Goal: Transaction & Acquisition: Purchase product/service

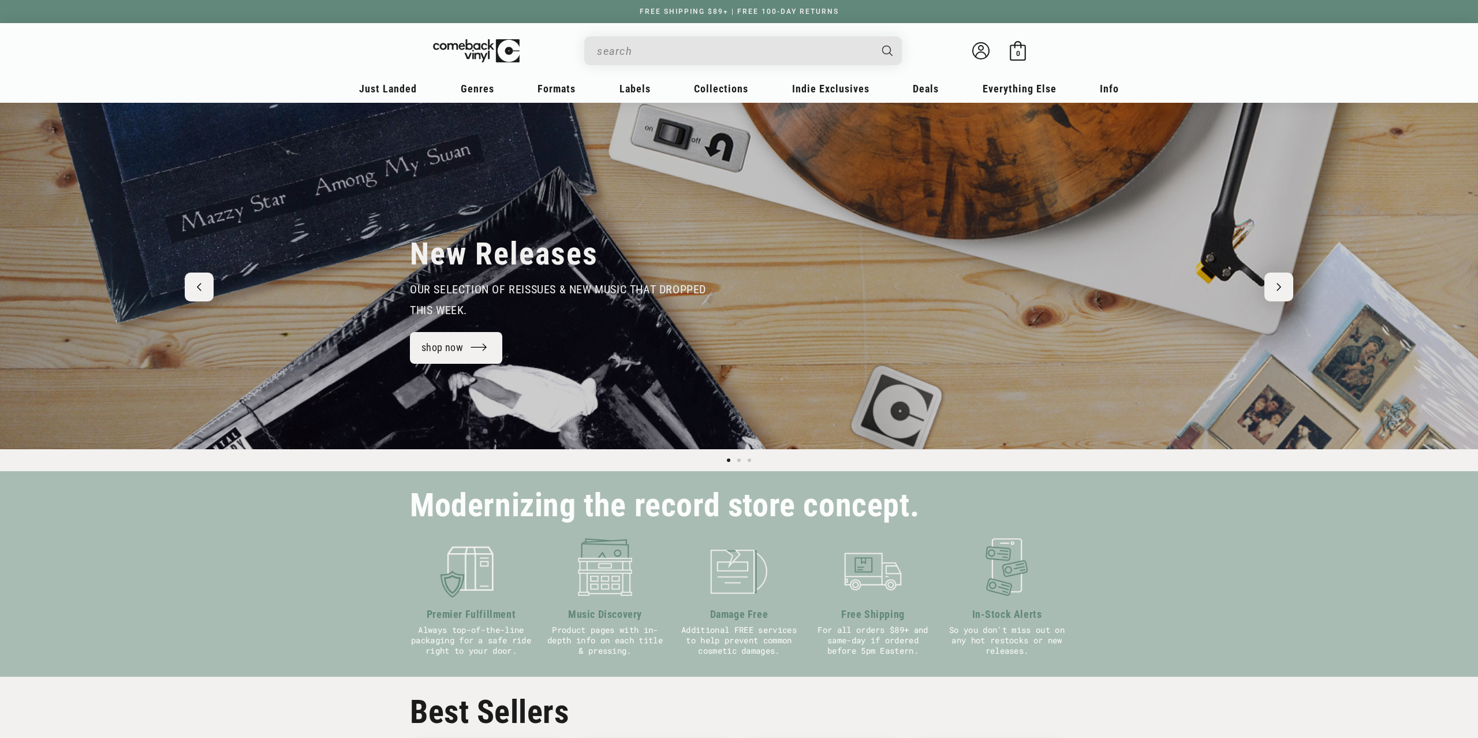
click at [708, 49] on input "When autocomplete results are available use up and down arrows to review and en…" at bounding box center [734, 51] width 274 height 24
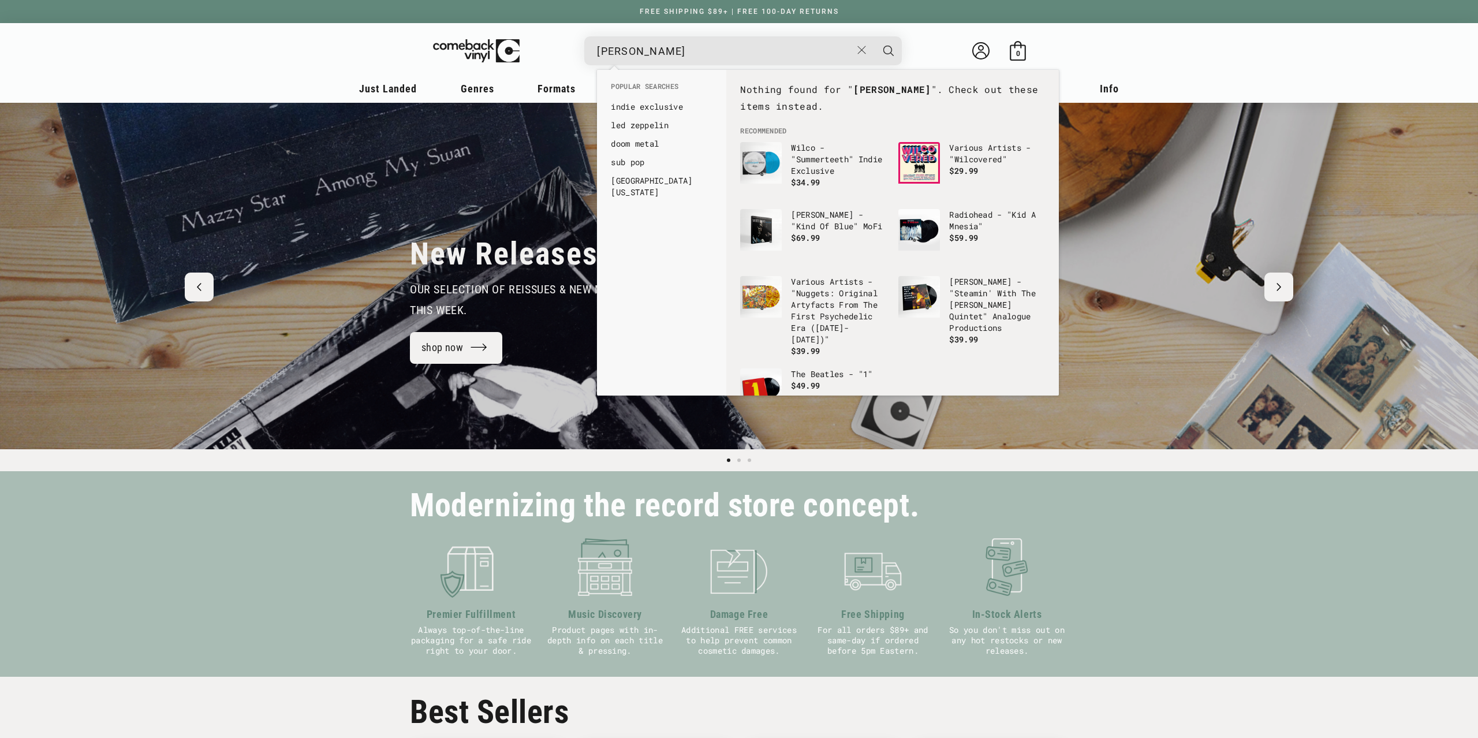
type input "[PERSON_NAME]"
click at [874, 36] on button "Search" at bounding box center [888, 50] width 29 height 29
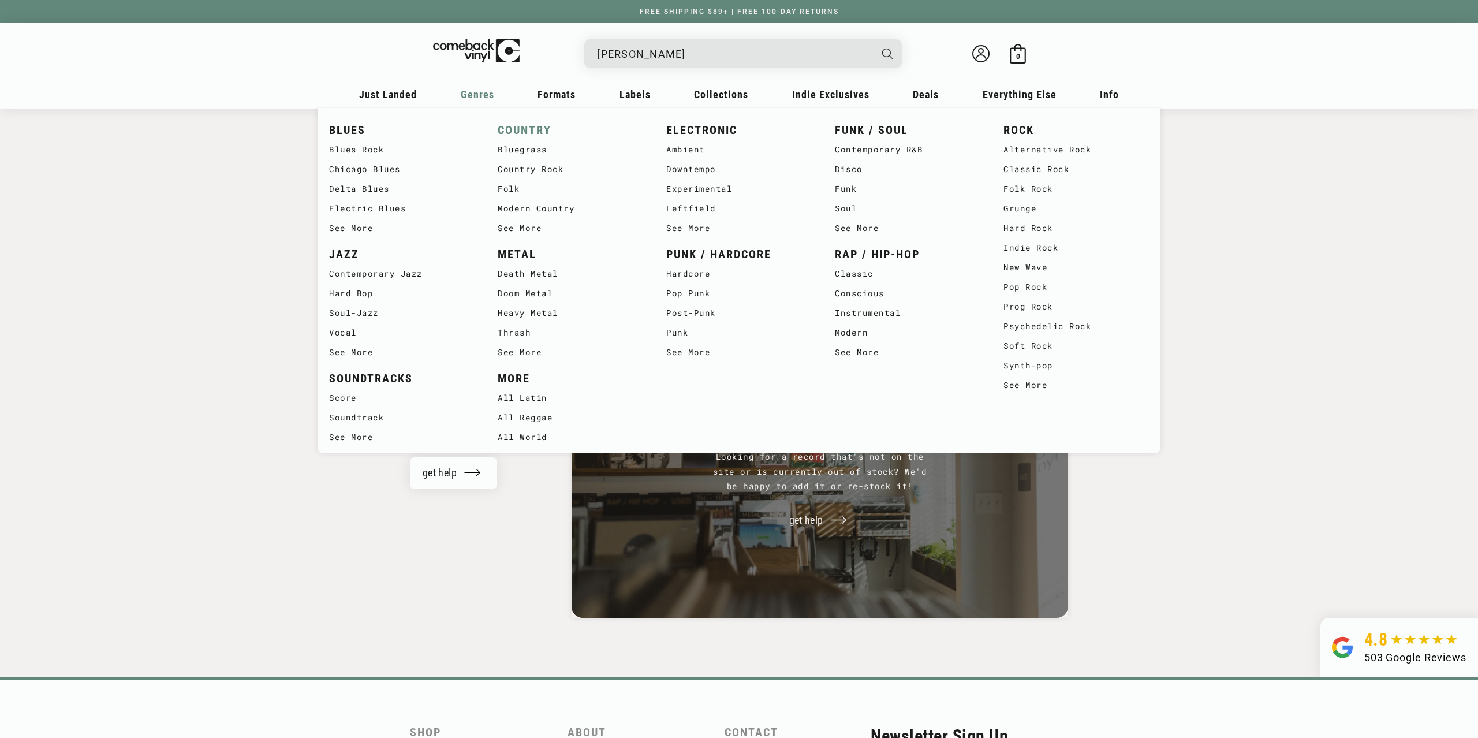
click at [527, 123] on link "COUNTRY" at bounding box center [571, 130] width 146 height 19
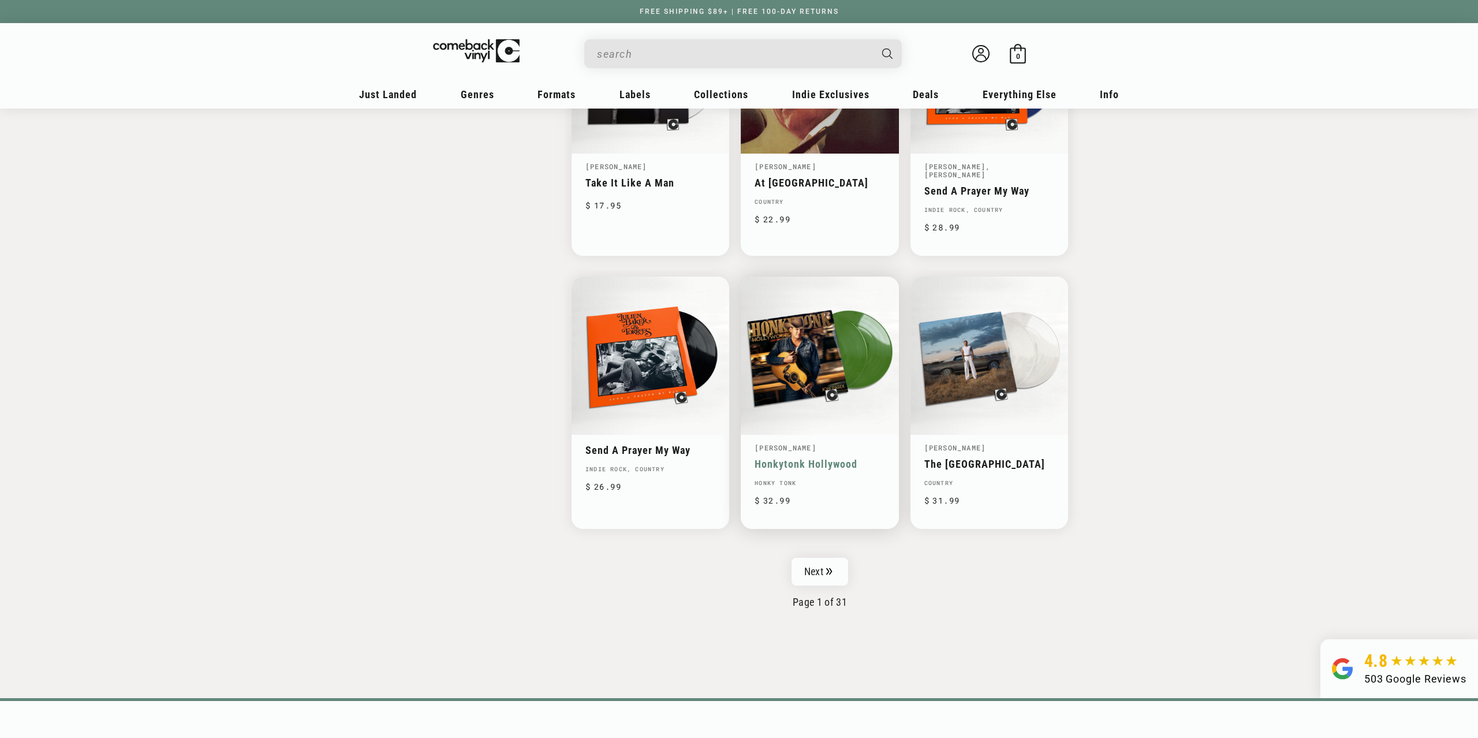
scroll to position [1649, 0]
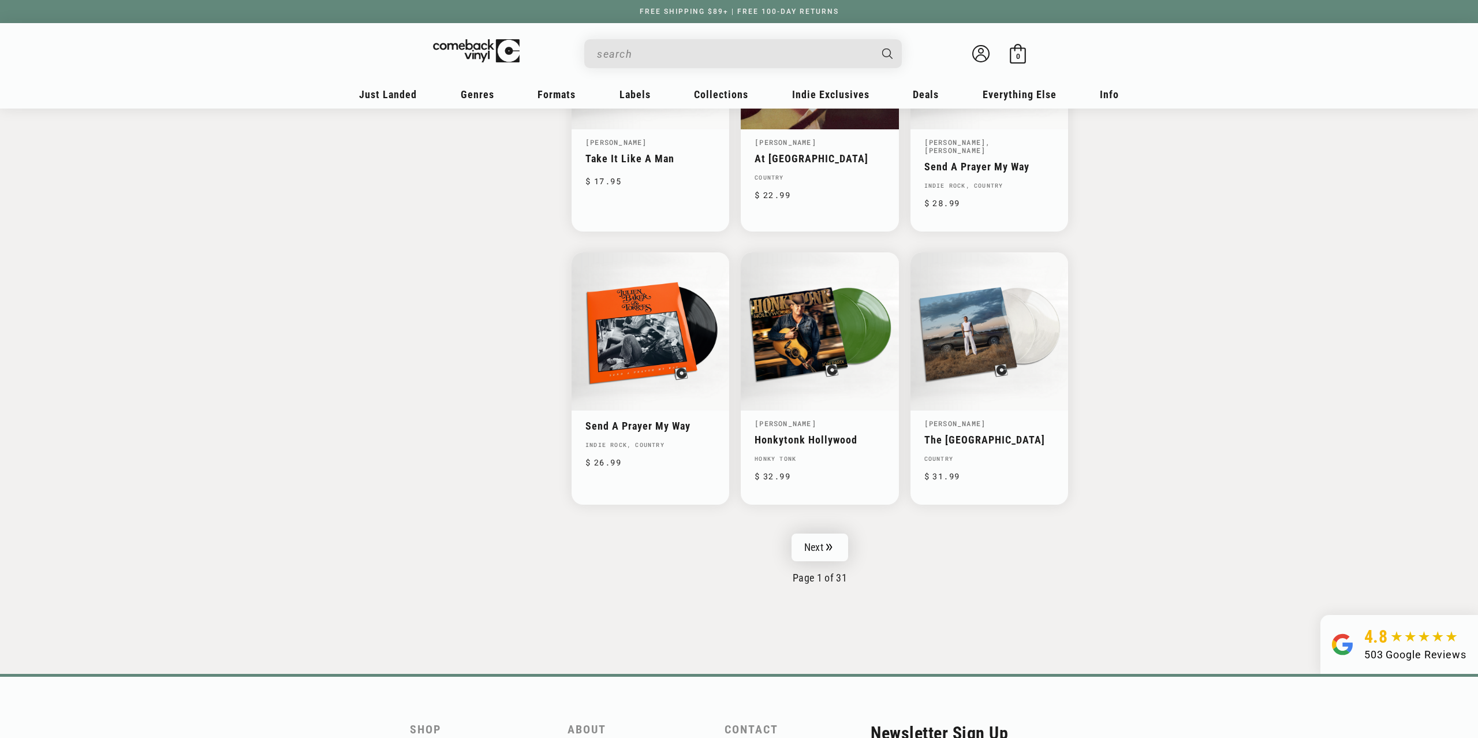
click at [842, 534] on link "Next" at bounding box center [820, 548] width 57 height 28
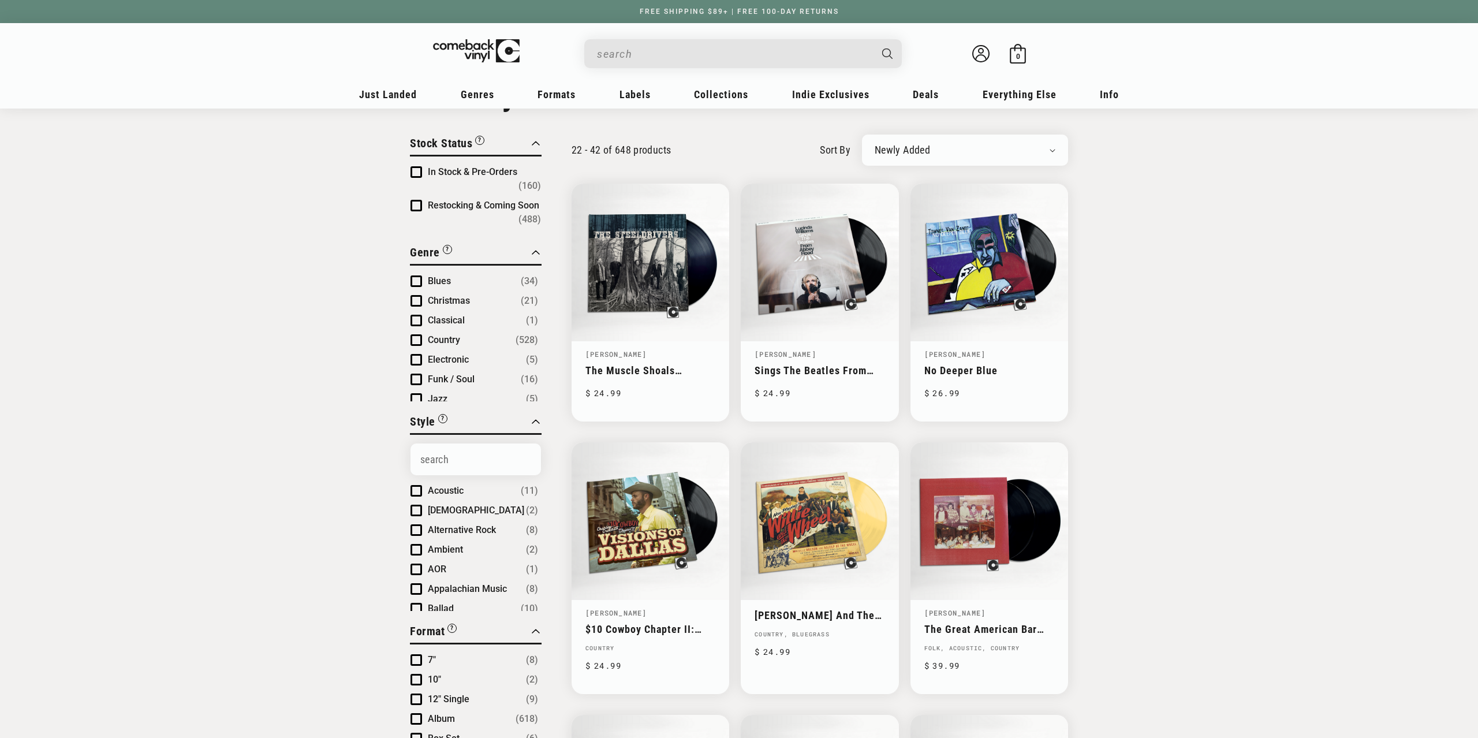
click at [415, 334] on span "Product filter" at bounding box center [417, 340] width 12 height 12
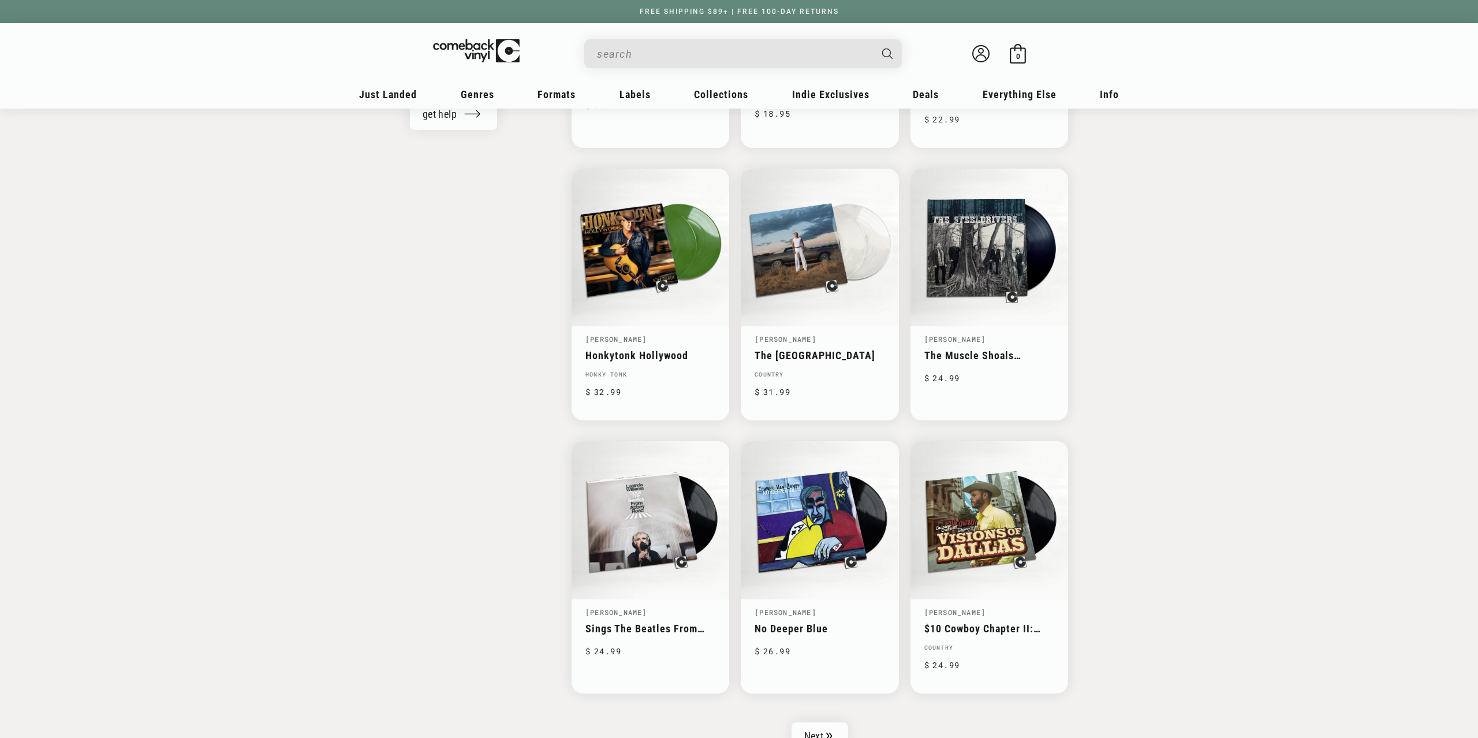
scroll to position [1590, 0]
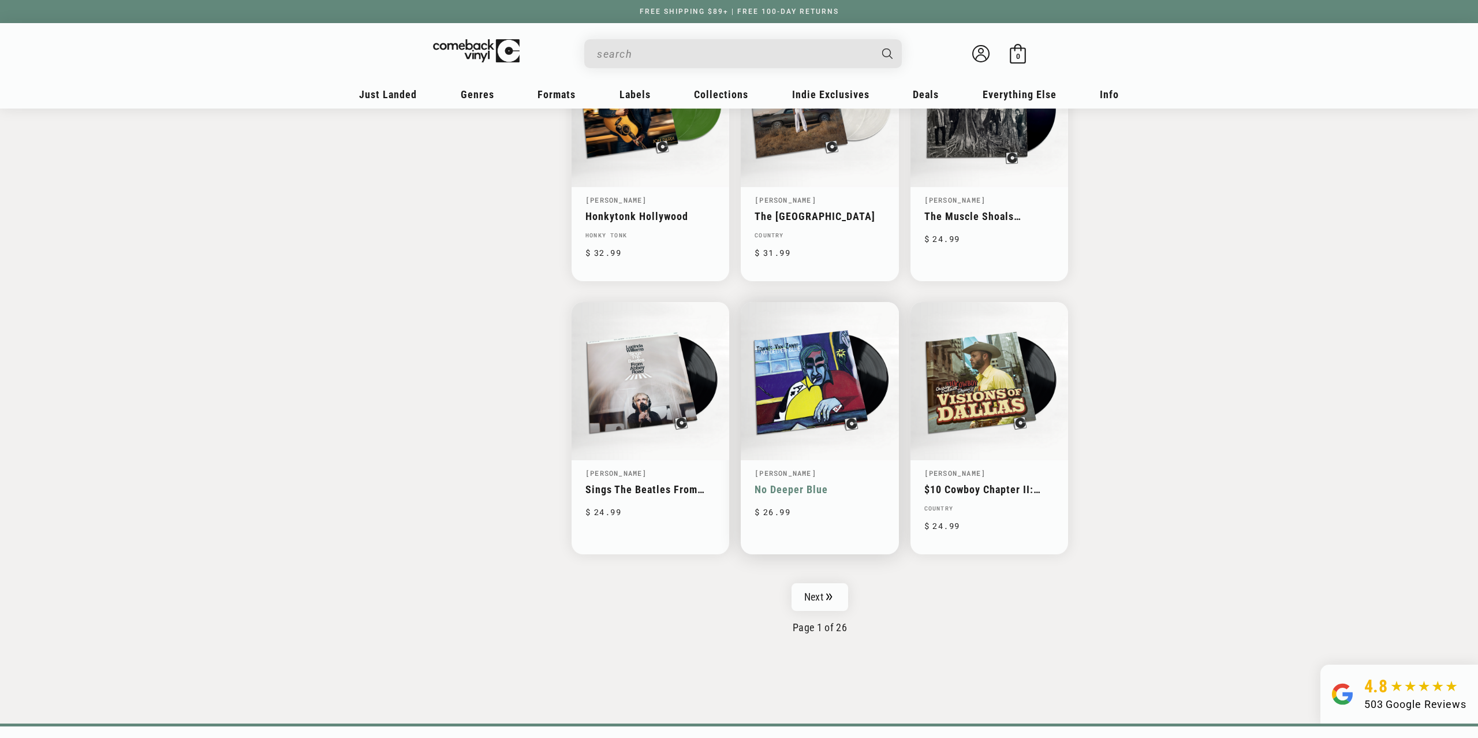
click at [839, 596] on link "Next" at bounding box center [820, 597] width 57 height 28
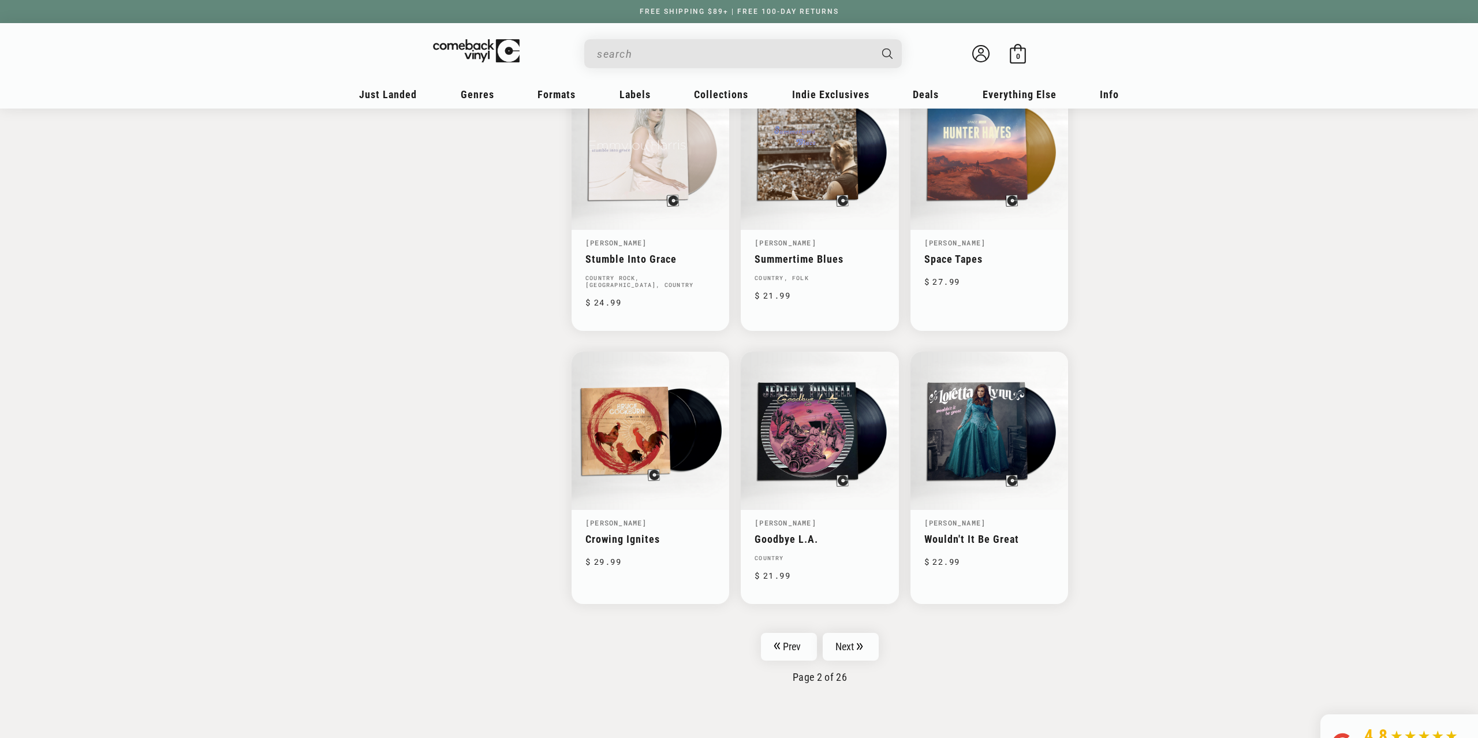
scroll to position [1590, 0]
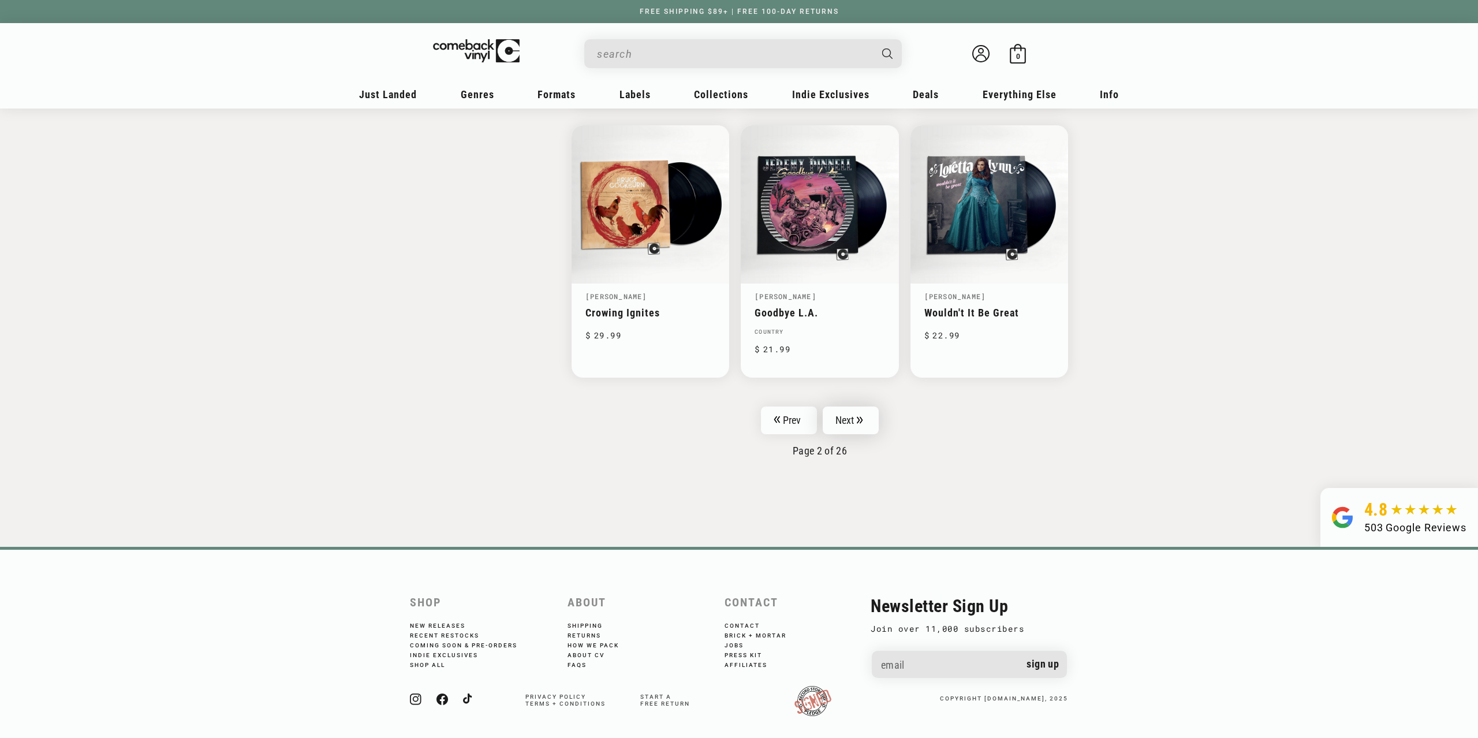
click at [869, 422] on link "Next" at bounding box center [851, 420] width 57 height 28
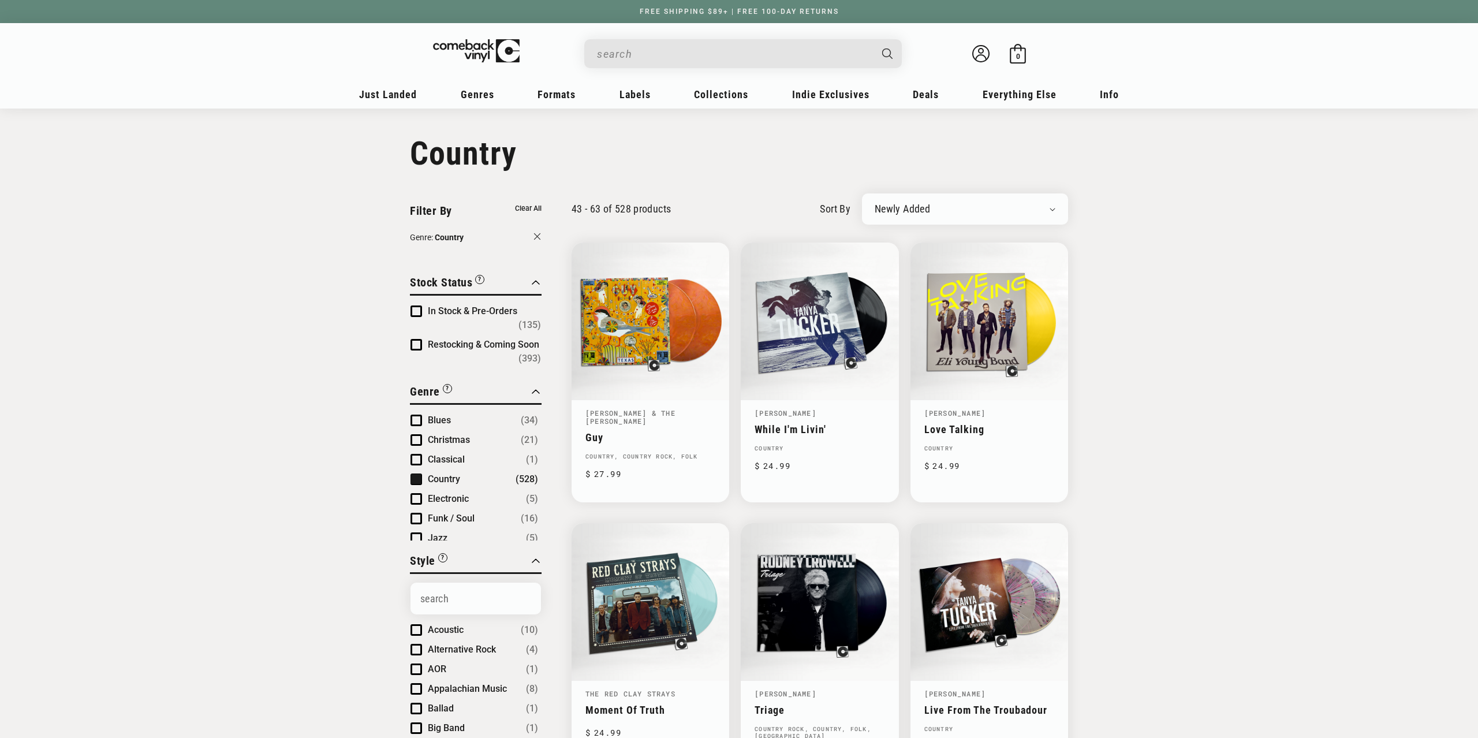
click at [792, 47] on input "When autocomplete results are available use up and down arrows to review and en…" at bounding box center [734, 54] width 274 height 24
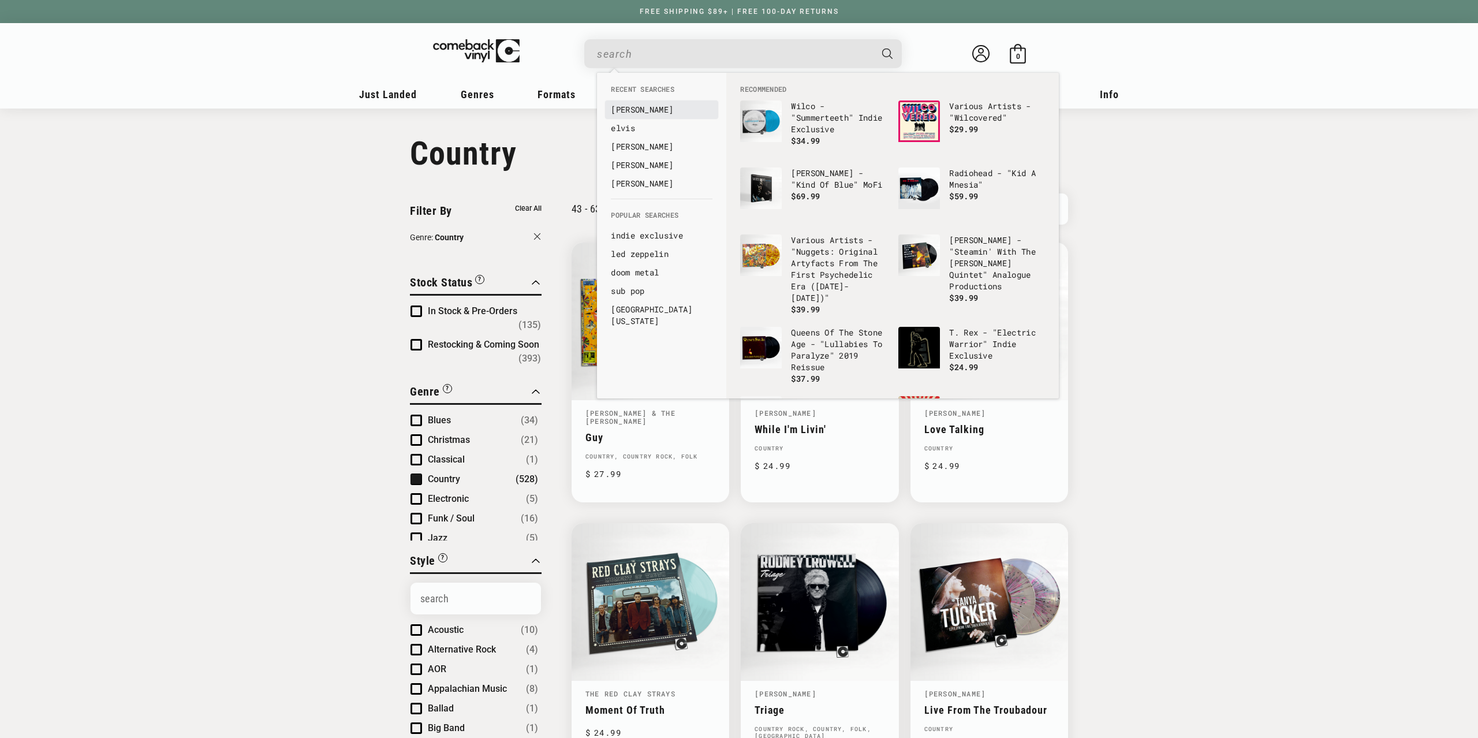
click at [635, 110] on link "[PERSON_NAME]" at bounding box center [662, 110] width 102 height 12
